Goal: Task Accomplishment & Management: Manage account settings

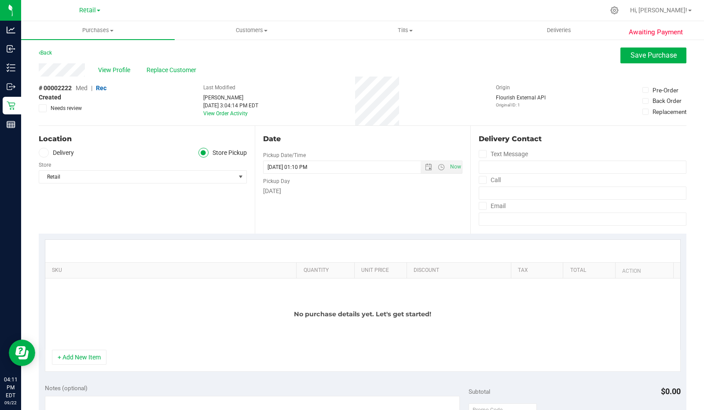
click at [619, 11] on icon at bounding box center [615, 11] width 8 height 8
click at [18, 56] on div "Grow" at bounding box center [12, 49] width 18 height 18
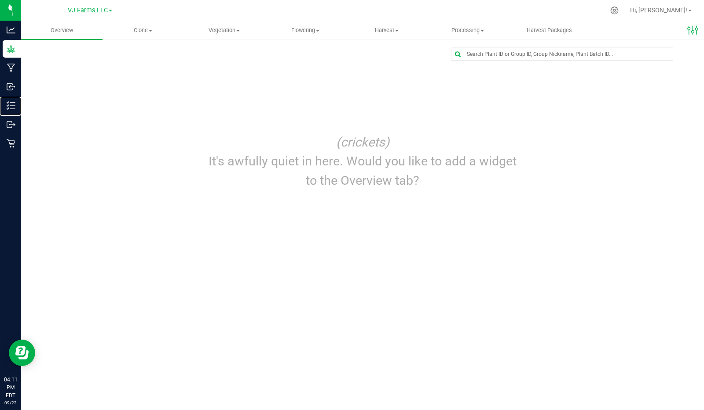
click at [0, 0] on p "Inventory" at bounding box center [0, 0] width 0 height 0
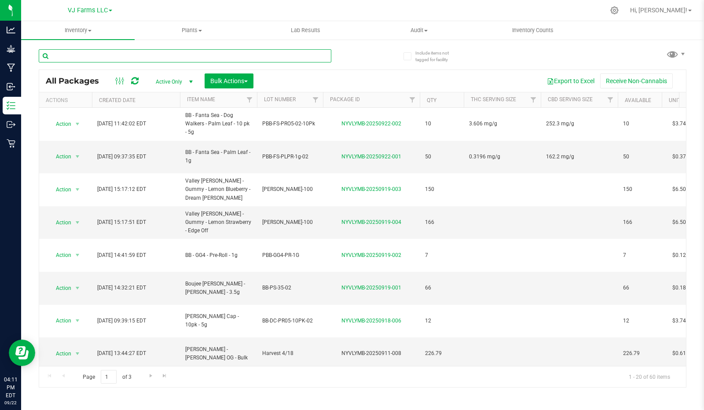
click at [155, 55] on input "text" at bounding box center [185, 55] width 293 height 13
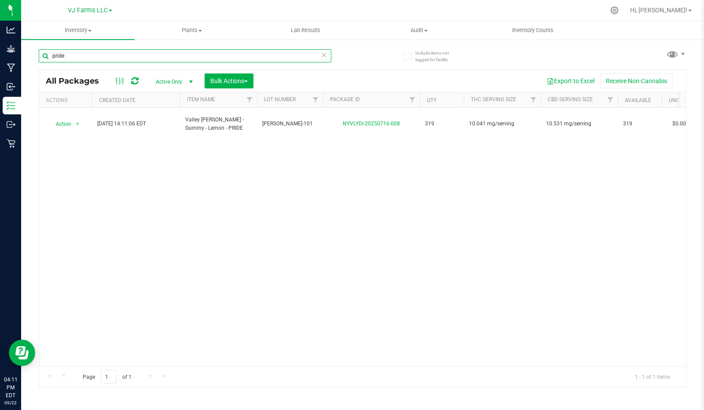
type input "pride"
click at [76, 121] on span "select" at bounding box center [77, 124] width 7 height 7
click at [270, 211] on div "Action Action Adjust qty Create package Edit attributes Global inventory Locate…" at bounding box center [362, 237] width 647 height 258
click at [619, 13] on icon at bounding box center [615, 10] width 8 height 8
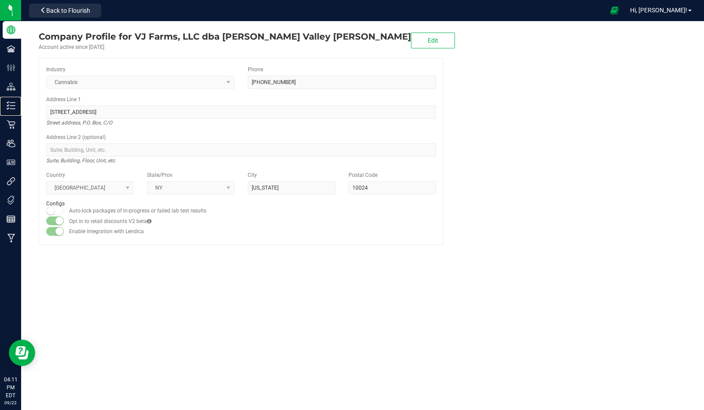
click at [12, 109] on line at bounding box center [12, 109] width 5 height 0
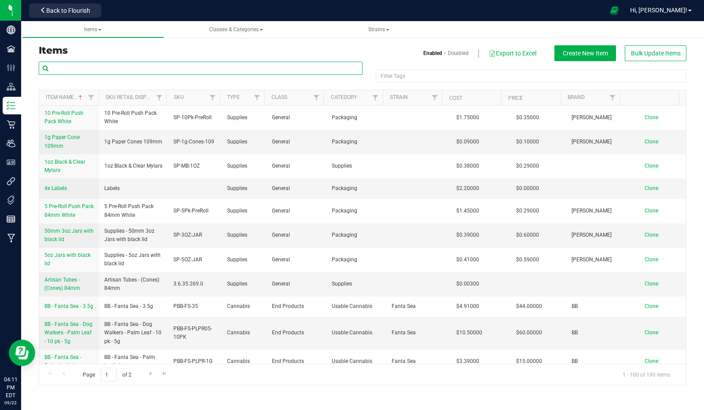
click at [165, 70] on input "text" at bounding box center [201, 68] width 324 height 13
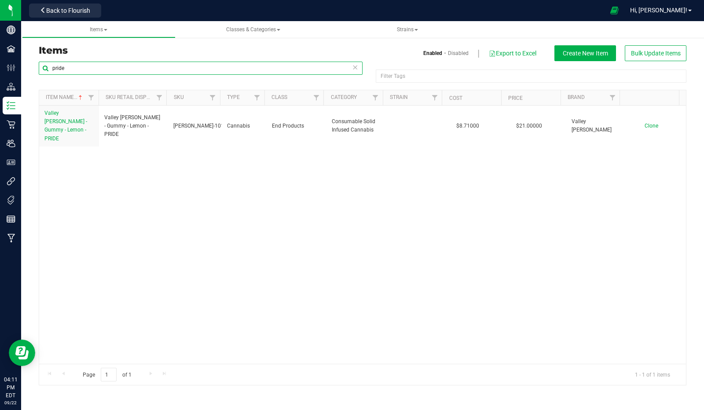
type input "pride"
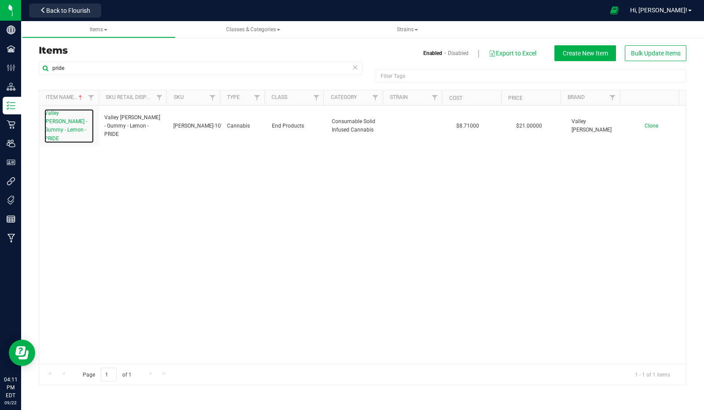
click at [60, 125] on link "Valley [PERSON_NAME] - Gummy - Lemon - PRIDE" at bounding box center [68, 126] width 49 height 34
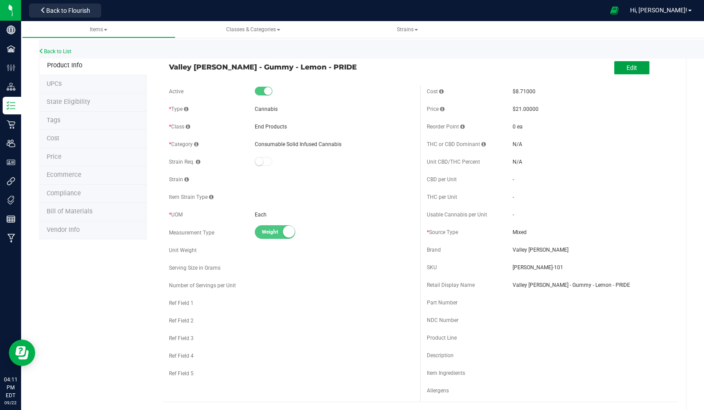
click at [635, 62] on button "Edit" at bounding box center [632, 67] width 35 height 13
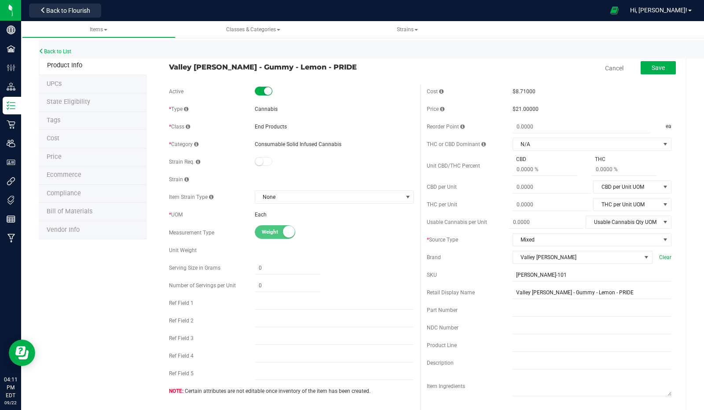
click at [69, 157] on li "Price" at bounding box center [93, 157] width 108 height 18
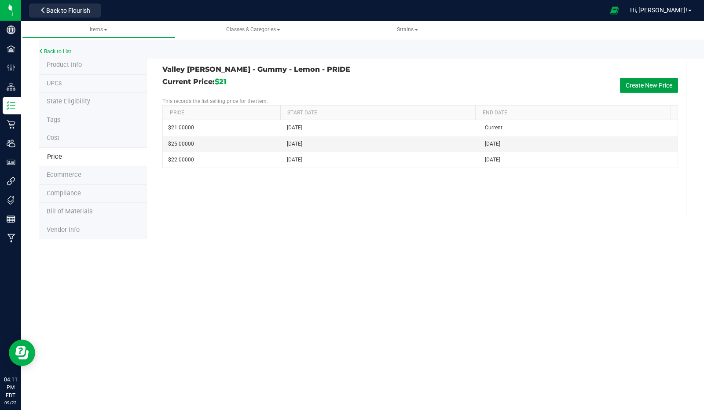
click at [648, 85] on button "Create New Price" at bounding box center [649, 85] width 58 height 15
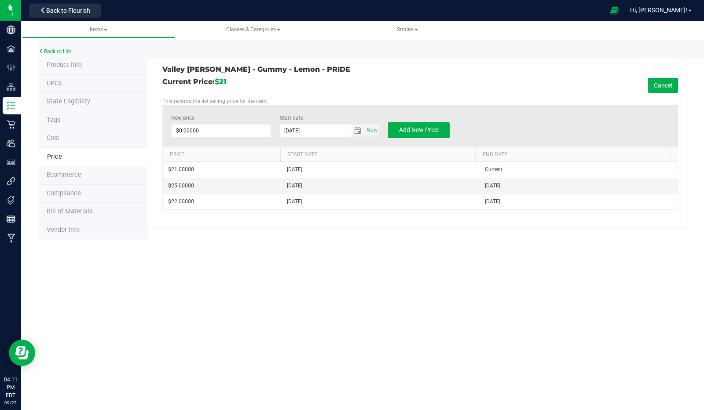
click at [227, 127] on input "$0.00000" at bounding box center [221, 131] width 99 height 12
type input "15"
click at [423, 129] on span "Add New Price" at bounding box center [419, 129] width 40 height 7
type input "$0.00000"
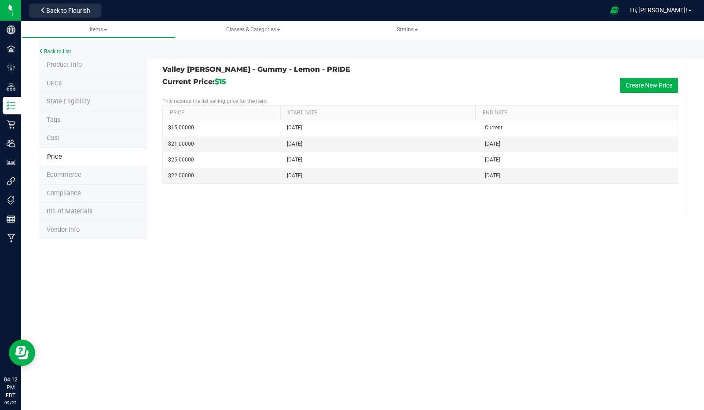
click at [79, 11] on span "Back to Flourish" at bounding box center [68, 10] width 44 height 7
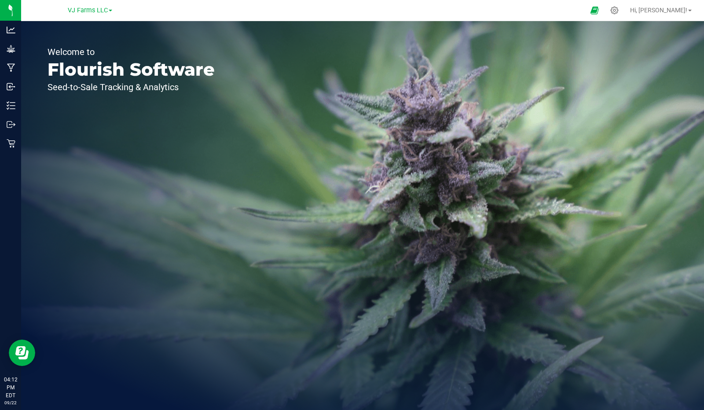
click at [214, 352] on div "Welcome to Flourish Software Seed-to-Sale Tracking & Analytics" at bounding box center [131, 215] width 220 height 389
click at [431, 366] on div "Welcome to Flourish Software Seed-to-Sale Tracking & Analytics" at bounding box center [362, 215] width 683 height 389
click at [105, 8] on span "VJ Farms LLC" at bounding box center [88, 10] width 40 height 7
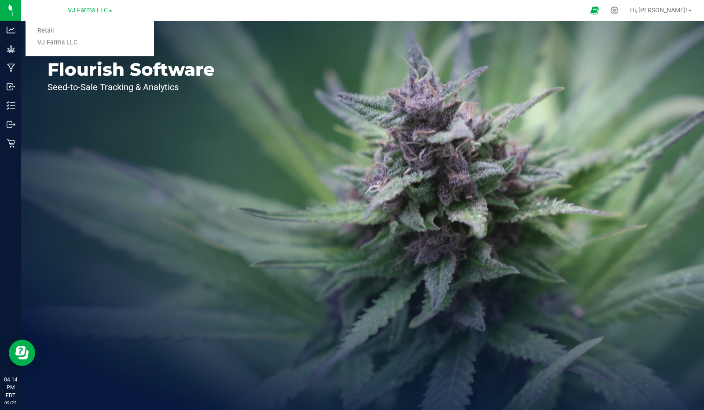
click at [53, 30] on link "Retail" at bounding box center [90, 31] width 129 height 12
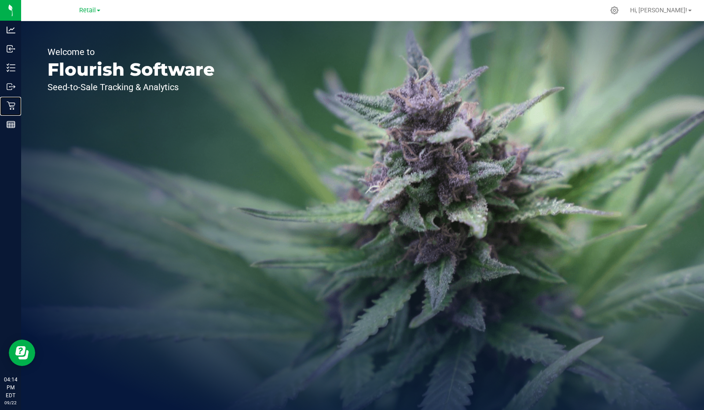
click at [11, 108] on icon at bounding box center [11, 105] width 9 height 9
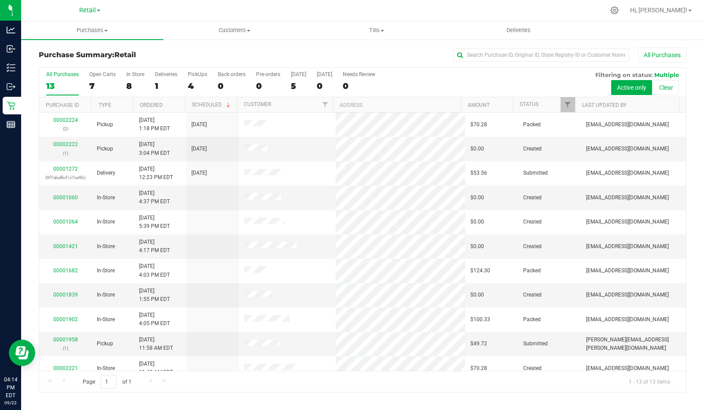
click at [201, 80] on label "PickUps 4" at bounding box center [197, 83] width 19 height 24
click at [0, 0] on input "PickUps 4" at bounding box center [0, 0] width 0 height 0
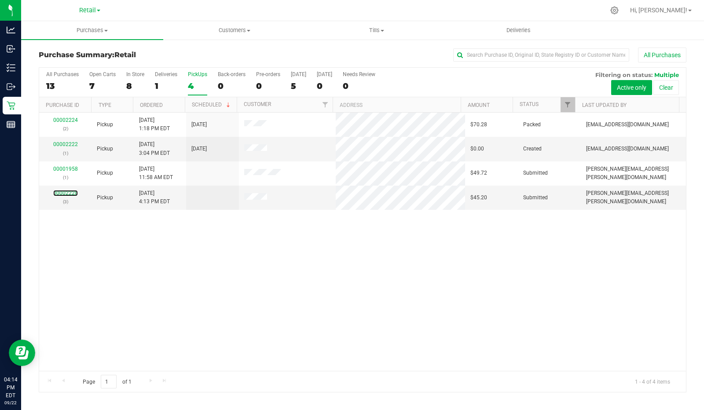
click at [69, 192] on link "00002228" at bounding box center [65, 193] width 25 height 6
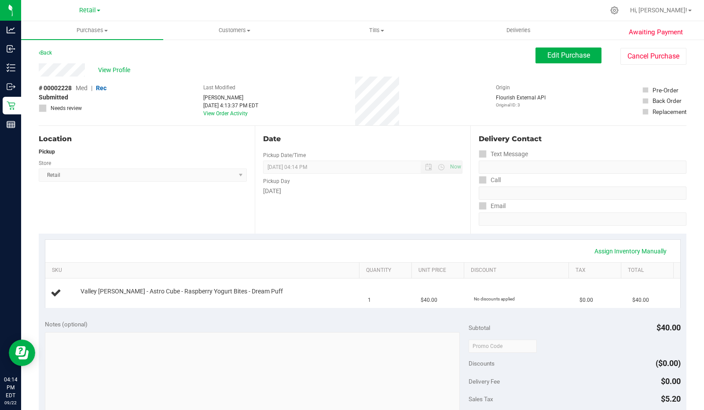
click at [47, 55] on link "Back" at bounding box center [45, 53] width 13 height 6
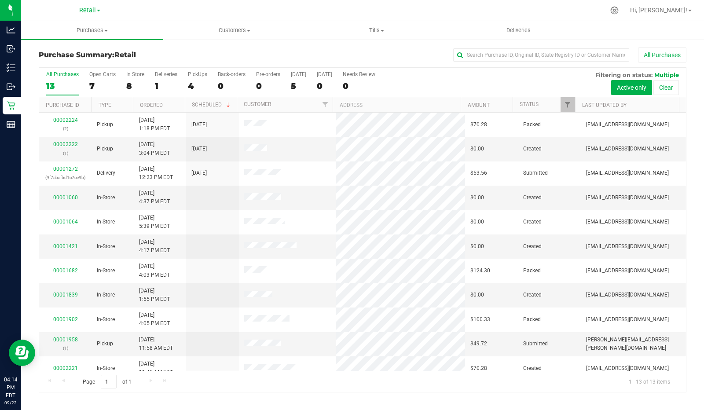
click at [196, 78] on label "PickUps 4" at bounding box center [197, 83] width 19 height 24
click at [0, 0] on input "PickUps 4" at bounding box center [0, 0] width 0 height 0
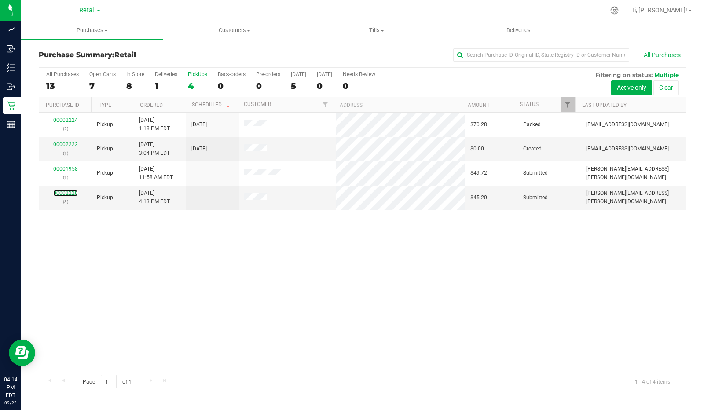
click at [71, 194] on link "00002228" at bounding box center [65, 193] width 25 height 6
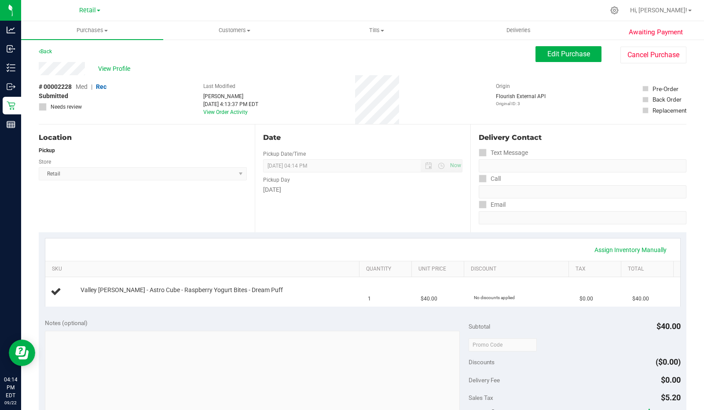
scroll to position [3, 0]
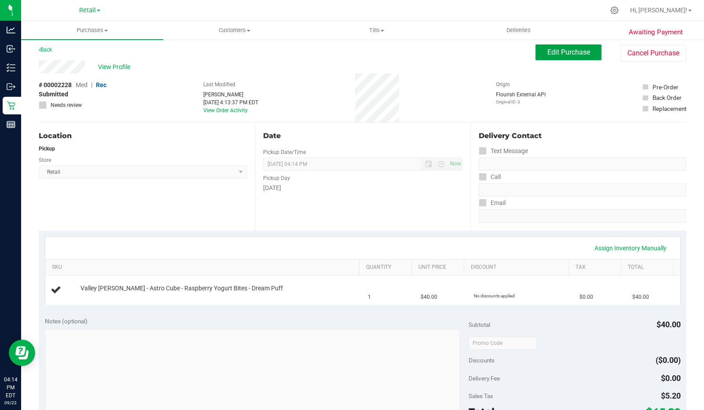
click at [562, 57] on button "Edit Purchase" at bounding box center [569, 52] width 66 height 16
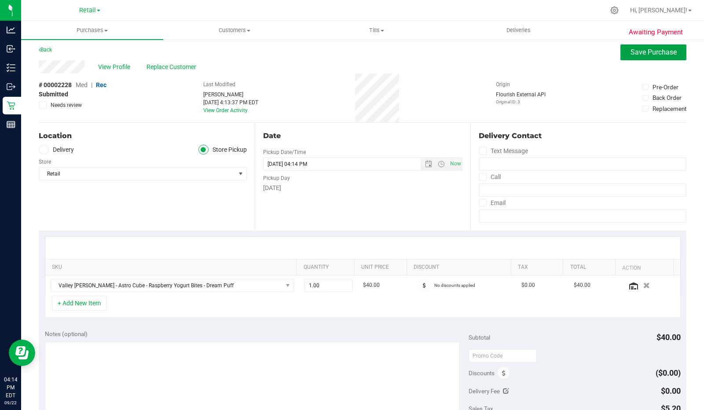
click at [640, 48] on span "Save Purchase" at bounding box center [654, 52] width 46 height 8
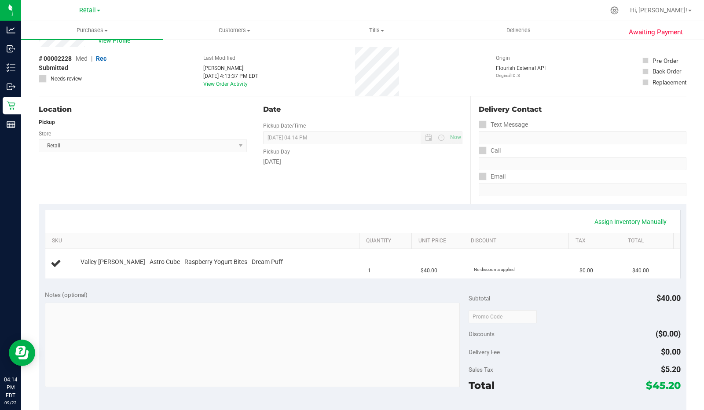
scroll to position [29, 0]
click at [614, 222] on link "Assign Inventory Manually" at bounding box center [631, 222] width 84 height 15
click at [97, 265] on link "Add Package" at bounding box center [97, 268] width 32 height 6
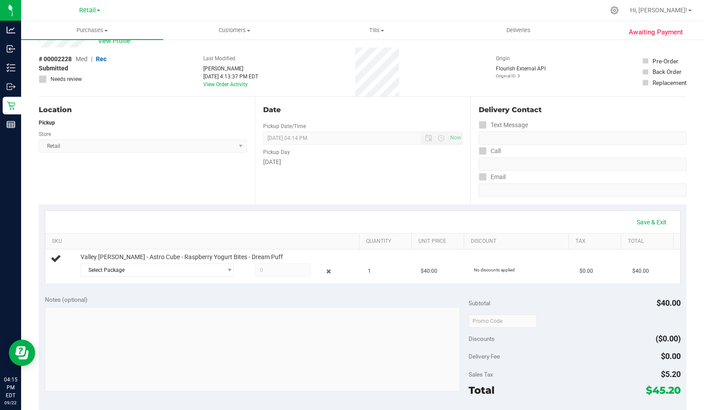
click at [137, 266] on span "Select Package" at bounding box center [151, 270] width 141 height 12
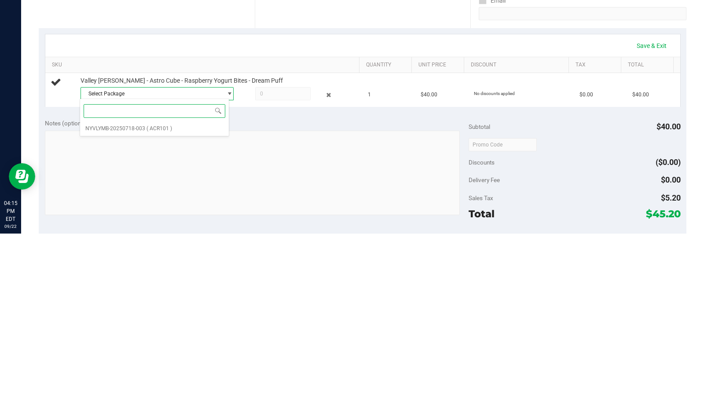
click at [153, 305] on span "( ACR101 )" at bounding box center [160, 305] width 26 height 6
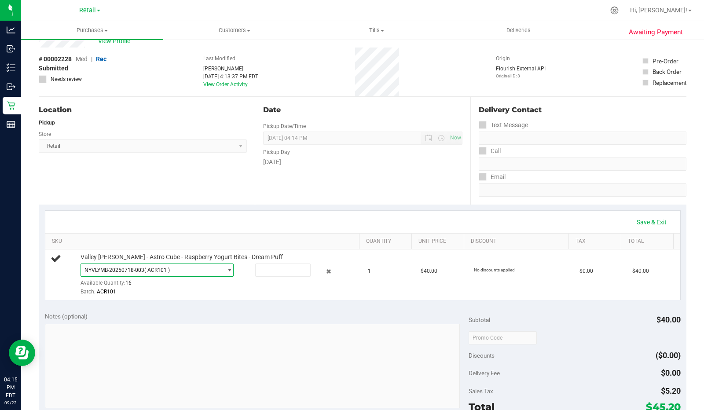
click at [269, 270] on input "text" at bounding box center [283, 270] width 55 height 12
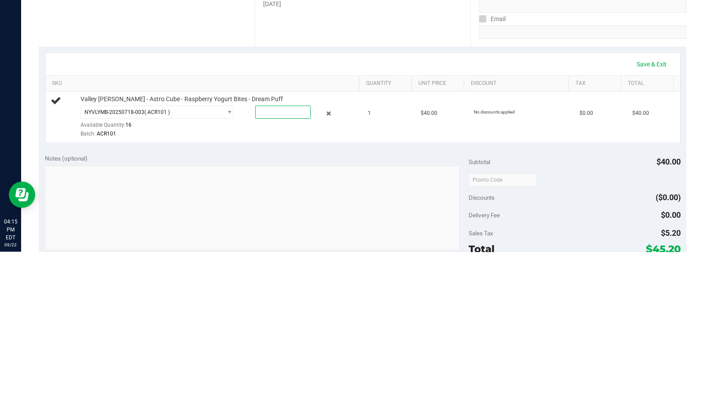
type input "1"
type input "1.0000"
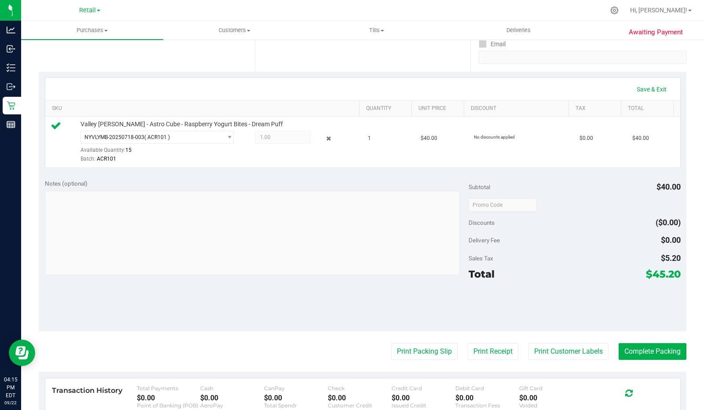
scroll to position [159, 0]
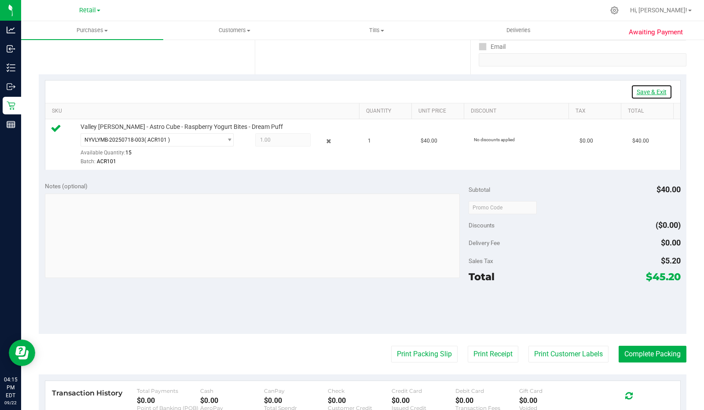
click at [656, 90] on link "Save & Exit" at bounding box center [651, 92] width 41 height 15
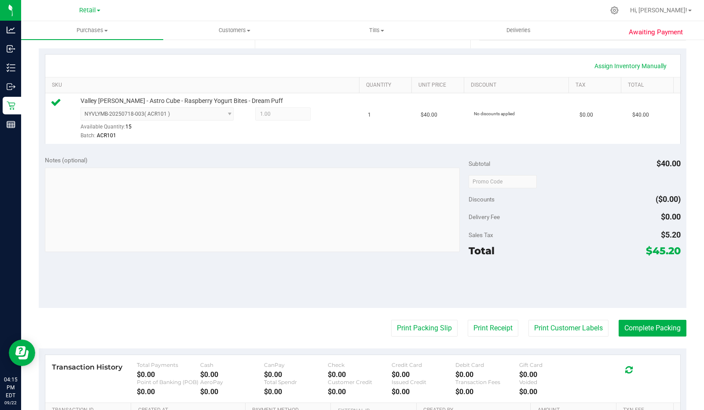
scroll to position [184, 0]
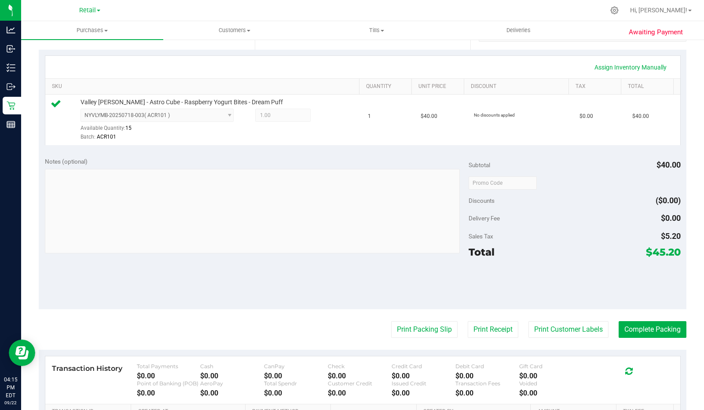
click at [414, 329] on button "Print Packing Slip" at bounding box center [424, 329] width 66 height 17
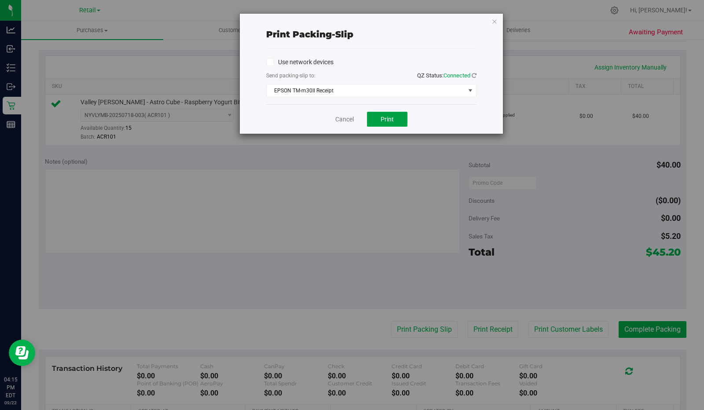
click at [395, 118] on button "Print" at bounding box center [387, 119] width 41 height 15
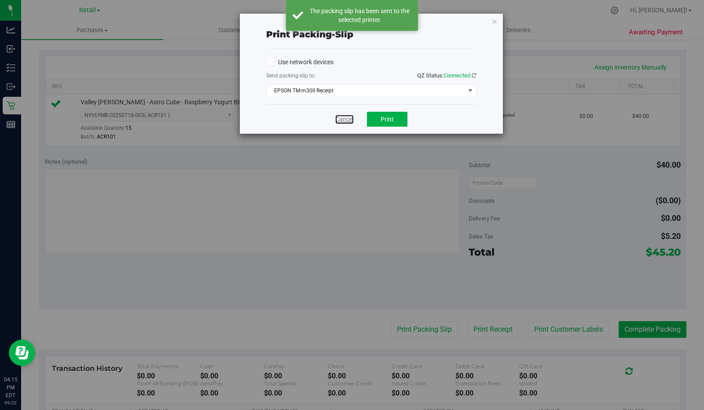
click at [344, 119] on link "Cancel" at bounding box center [344, 119] width 18 height 9
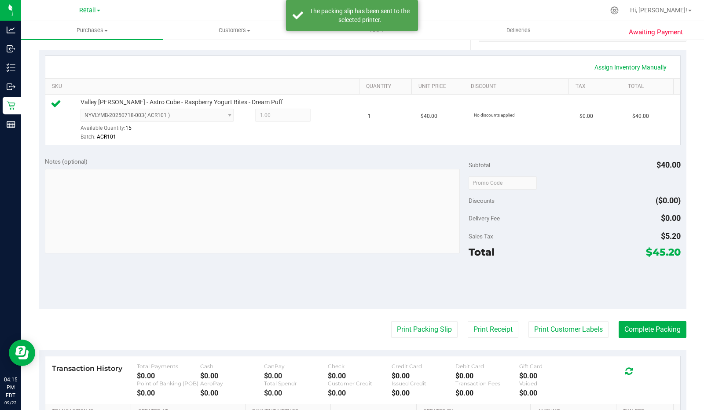
click at [486, 329] on button "Print Receipt" at bounding box center [493, 329] width 51 height 17
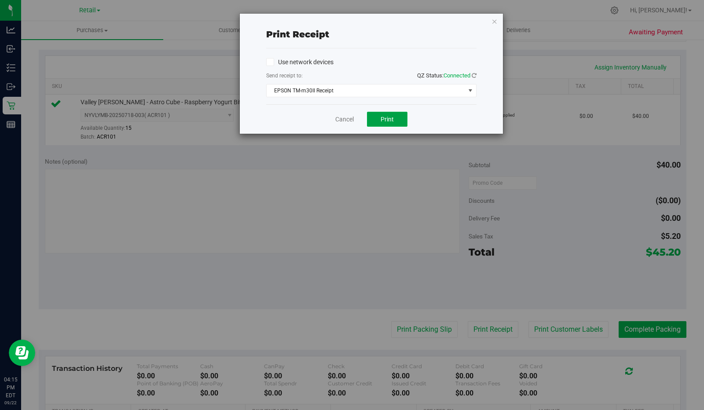
click at [392, 116] on span "Print" at bounding box center [387, 119] width 13 height 7
click at [350, 115] on link "Cancel" at bounding box center [344, 119] width 18 height 9
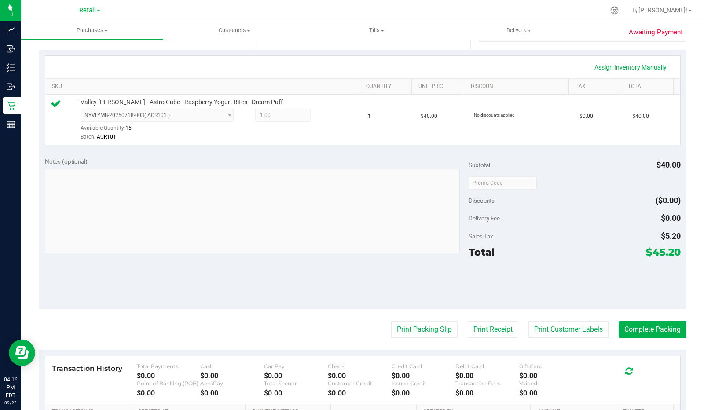
scroll to position [247, 0]
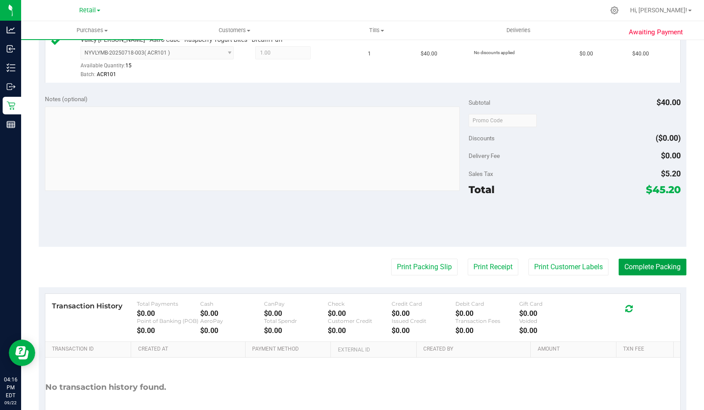
click at [640, 267] on button "Complete Packing" at bounding box center [653, 267] width 68 height 17
